Goal: Task Accomplishment & Management: Complete application form

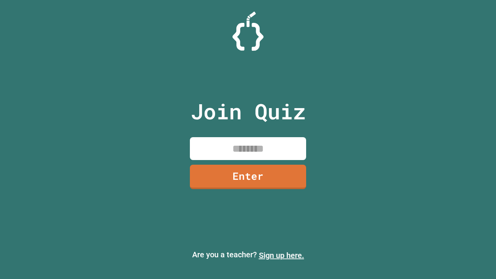
click at [281, 255] on link "Sign up here." at bounding box center [281, 255] width 45 height 9
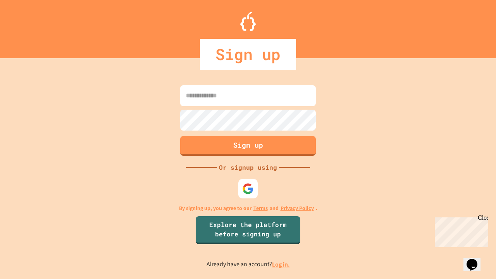
click at [281, 264] on link "Log in." at bounding box center [281, 264] width 18 height 8
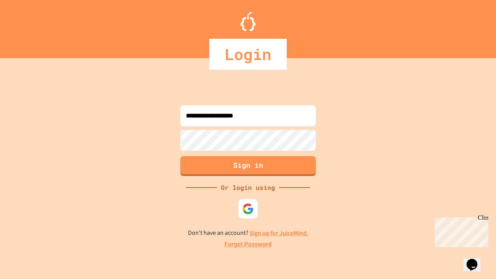
type input "**********"
